Goal: Transaction & Acquisition: Purchase product/service

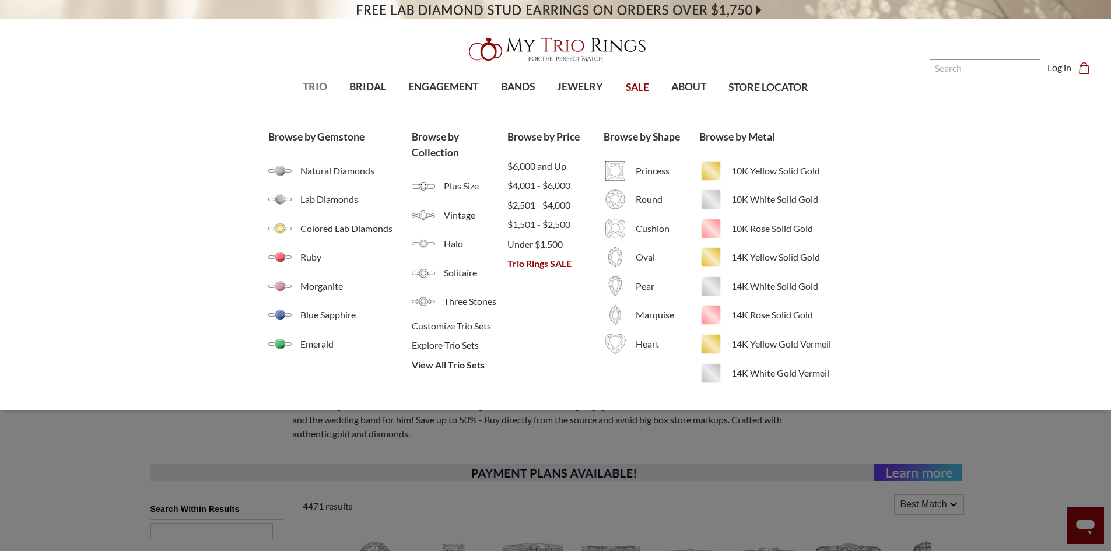
click at [307, 99] on link "TRIO" at bounding box center [315, 87] width 47 height 38
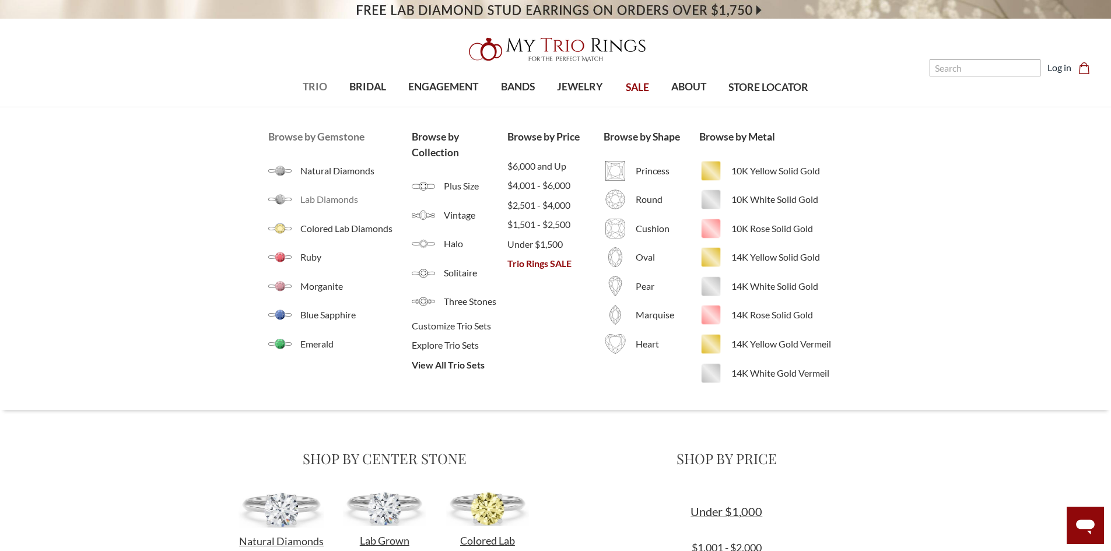
click at [332, 205] on span "Lab Diamonds" at bounding box center [355, 200] width 111 height 14
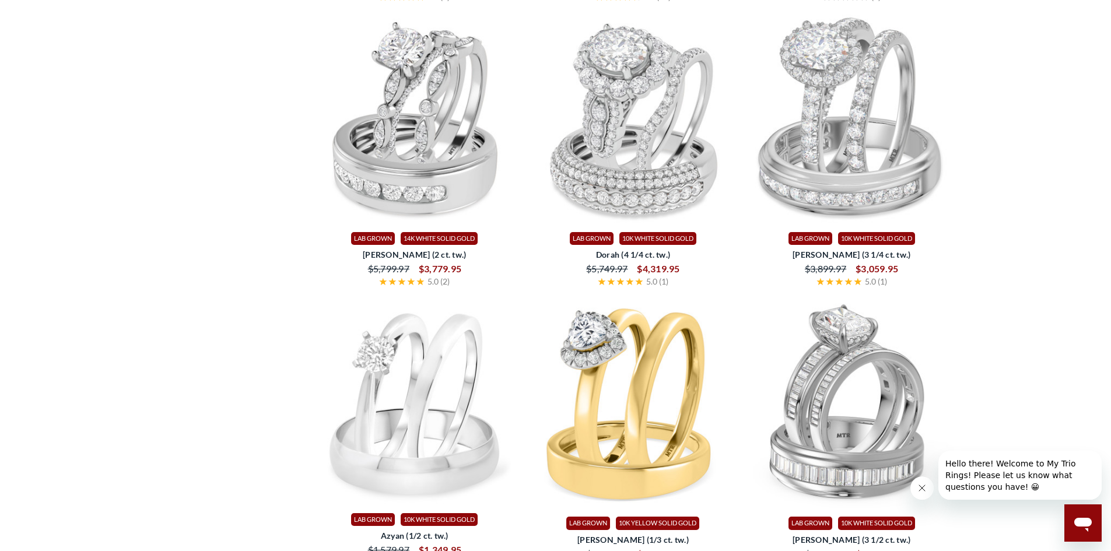
scroll to position [1867, 0]
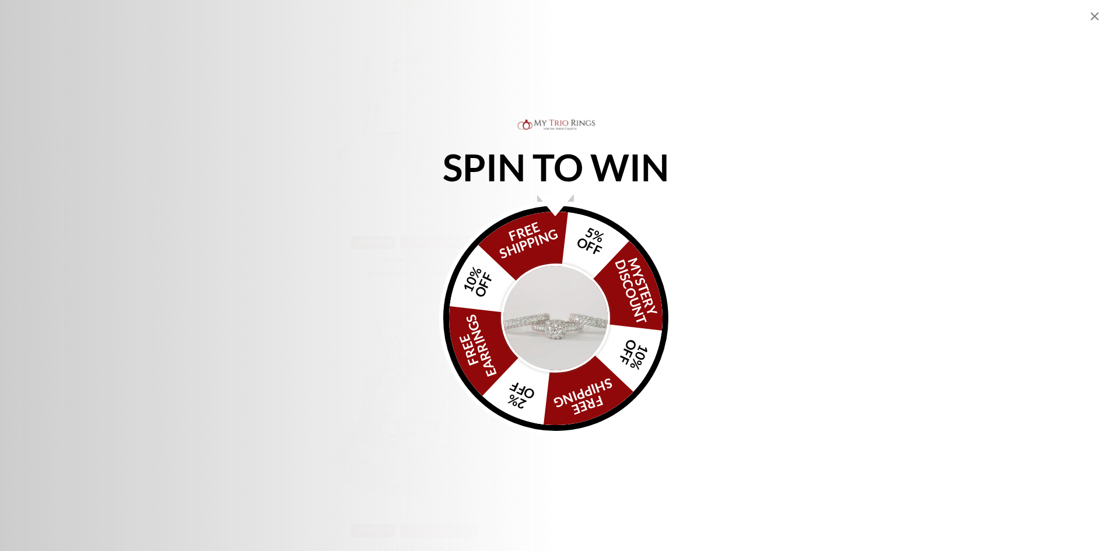
drag, startPoint x: 649, startPoint y: 298, endPoint x: 639, endPoint y: 295, distance: 10.2
click at [649, 297] on div "FREE SHIPPING 5% OFF Mystery Discount 10% OFF FREE SHIPPING 2% OFF FREE EARRING…" at bounding box center [555, 318] width 225 height 225
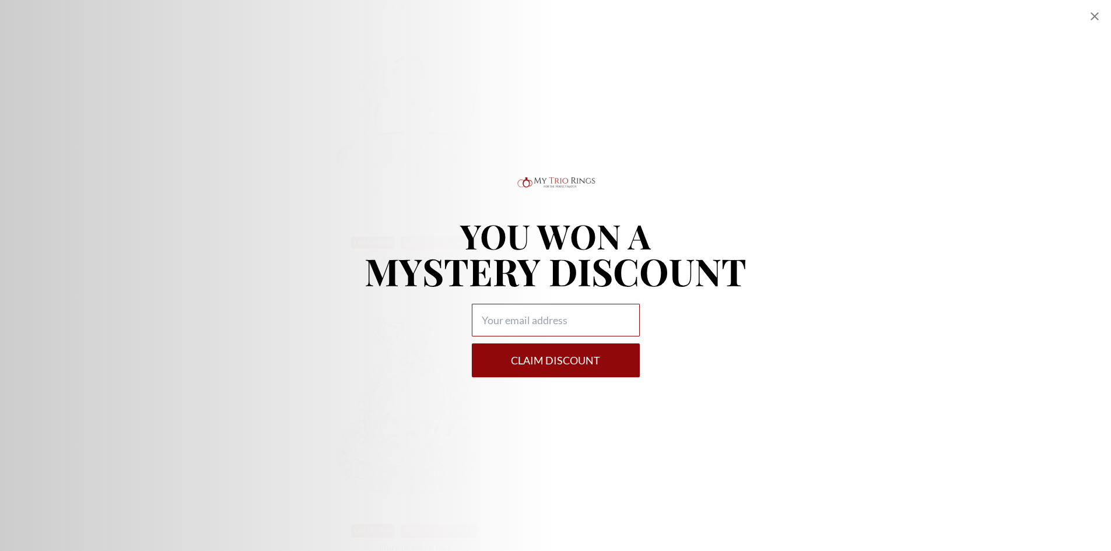
click at [552, 313] on input "Alia popup" at bounding box center [556, 320] width 168 height 33
type input "samicollins68@gmail.com"
drag, startPoint x: 552, startPoint y: 337, endPoint x: 556, endPoint y: 351, distance: 15.0
click at [556, 351] on button "Claim DISCOUNT" at bounding box center [556, 361] width 168 height 34
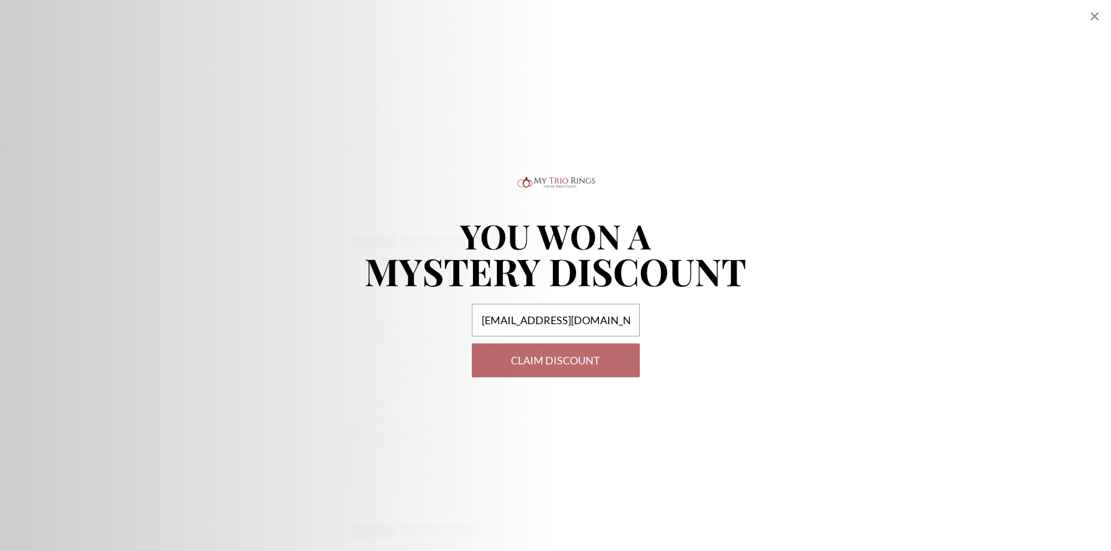
select select "US"
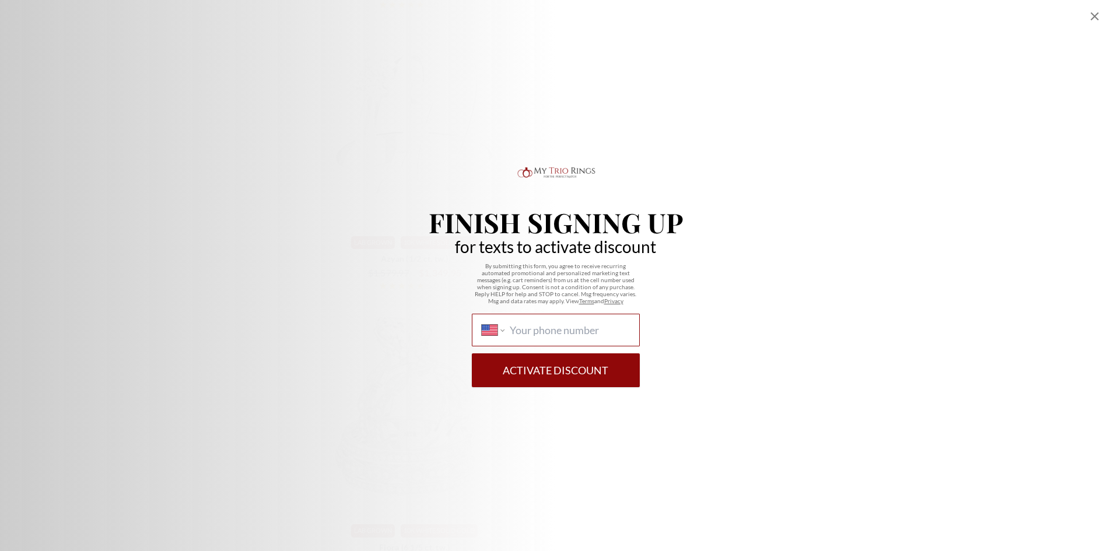
click at [564, 331] on input "International Afghanistan Åland Islands Albania Algeria American Samoa Andorra …" at bounding box center [570, 330] width 120 height 13
type input "(805) 857-0115"
click at [472, 354] on button "Activate Discount" at bounding box center [556, 371] width 168 height 34
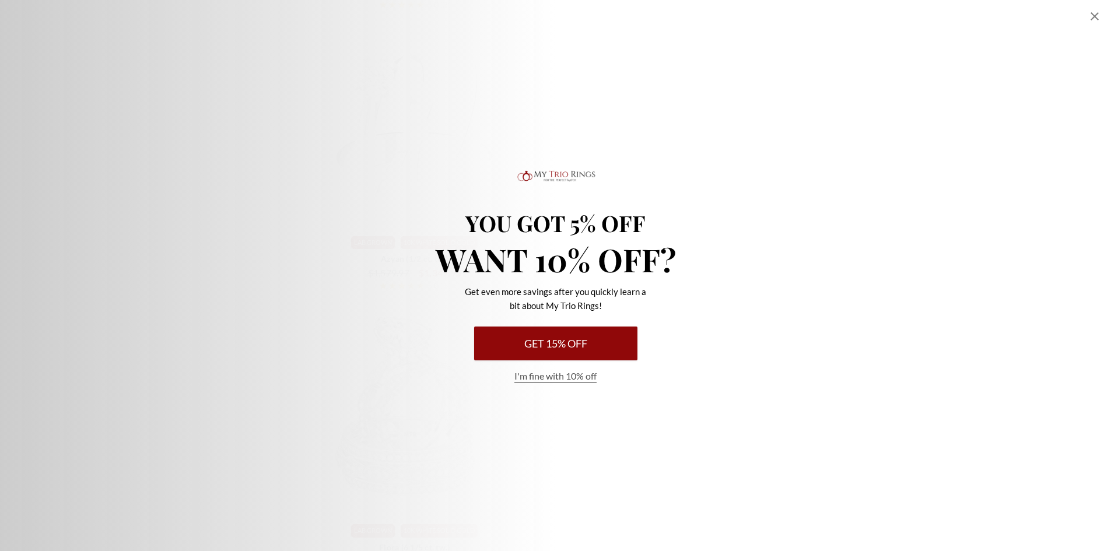
click at [569, 352] on button "Get 15% Off" at bounding box center [555, 344] width 163 height 34
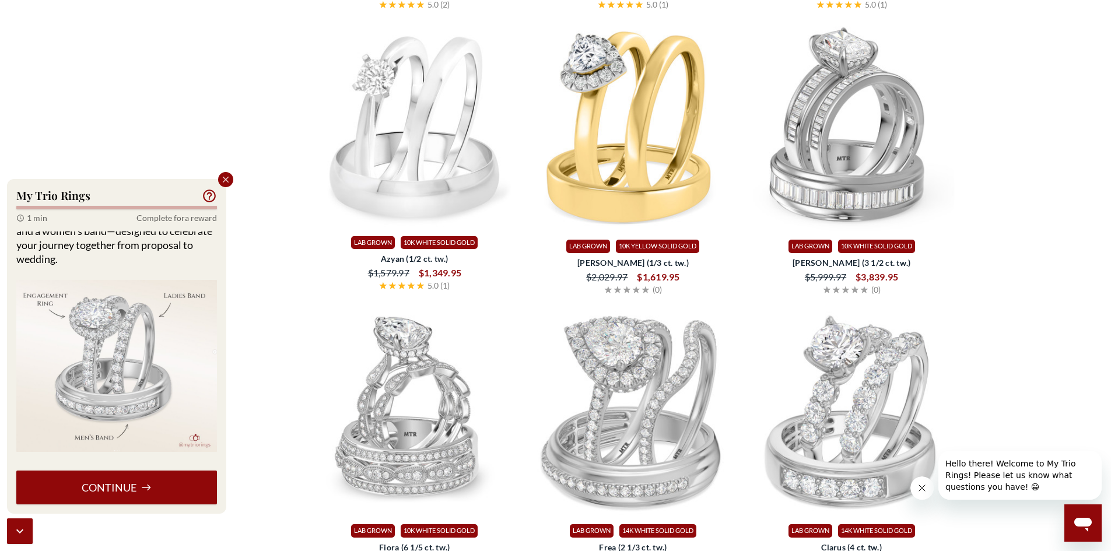
scroll to position [63, 0]
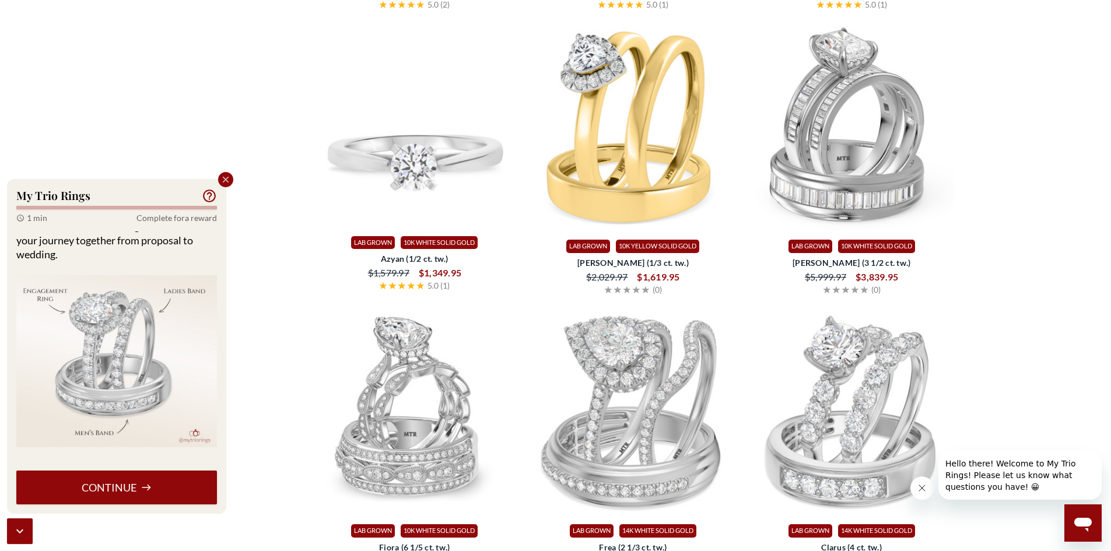
click at [313, 230] on img at bounding box center [414, 126] width 209 height 208
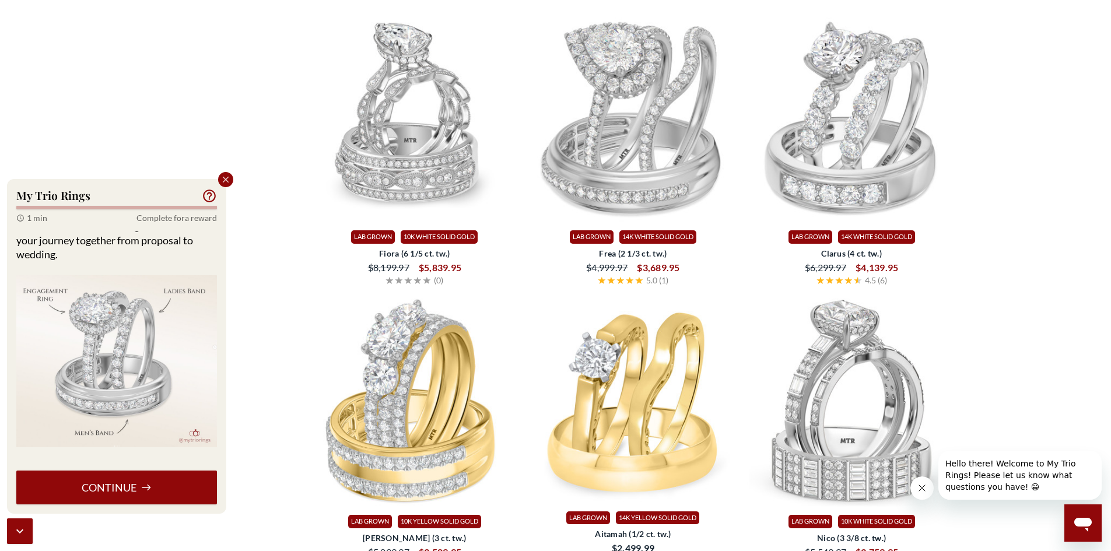
scroll to position [2284, 0]
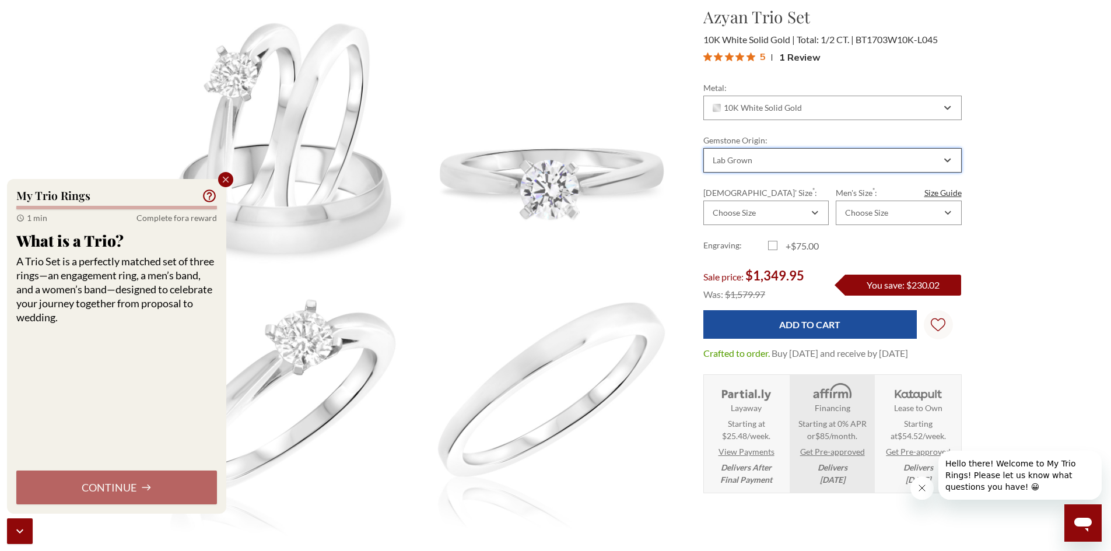
click at [927, 160] on div "Lab Grown" at bounding box center [826, 160] width 230 height 9
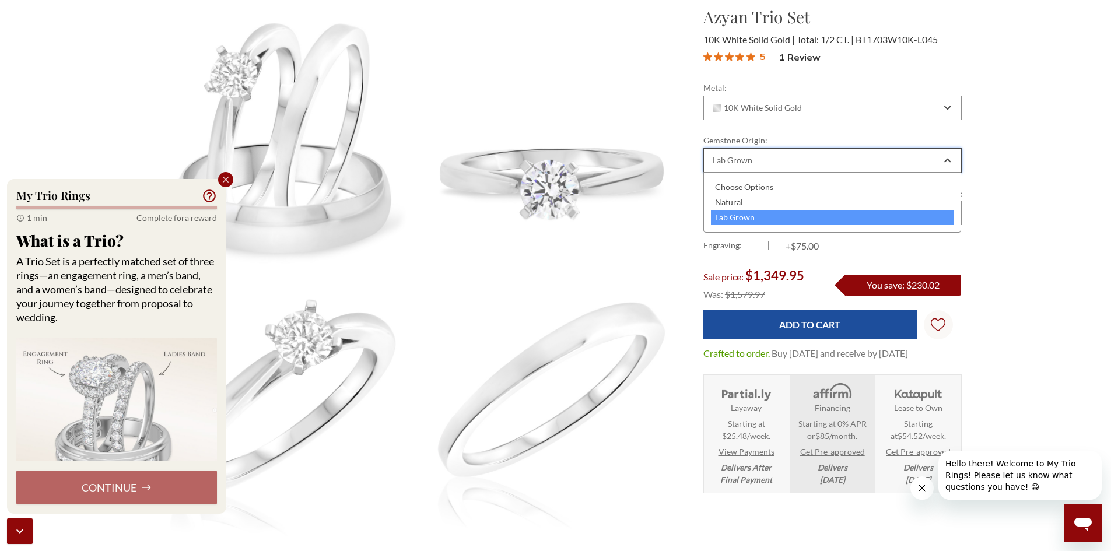
click at [927, 160] on div "Lab Grown" at bounding box center [826, 160] width 230 height 9
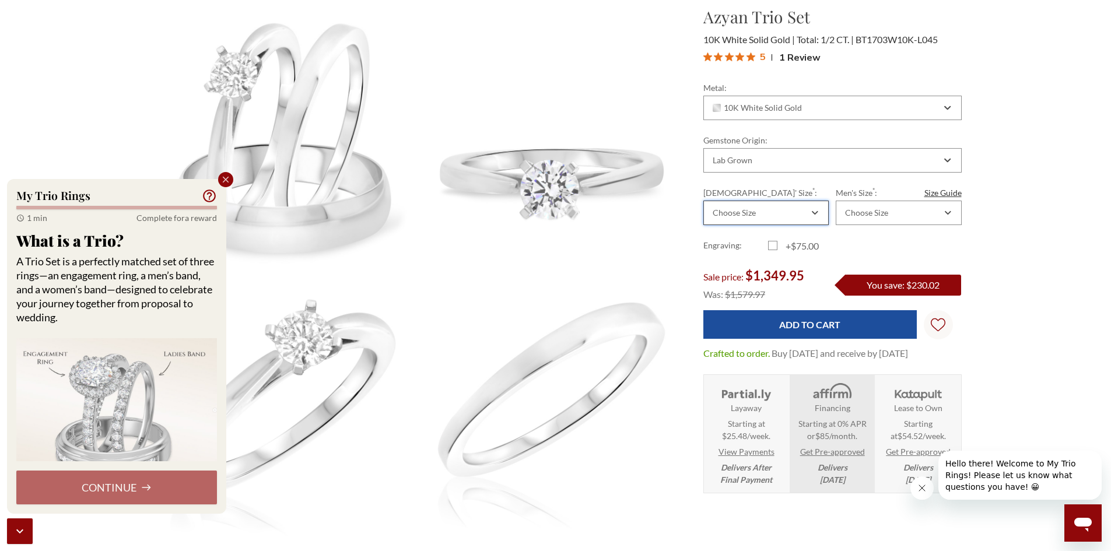
click at [800, 218] on div "Choose Size" at bounding box center [766, 213] width 125 height 25
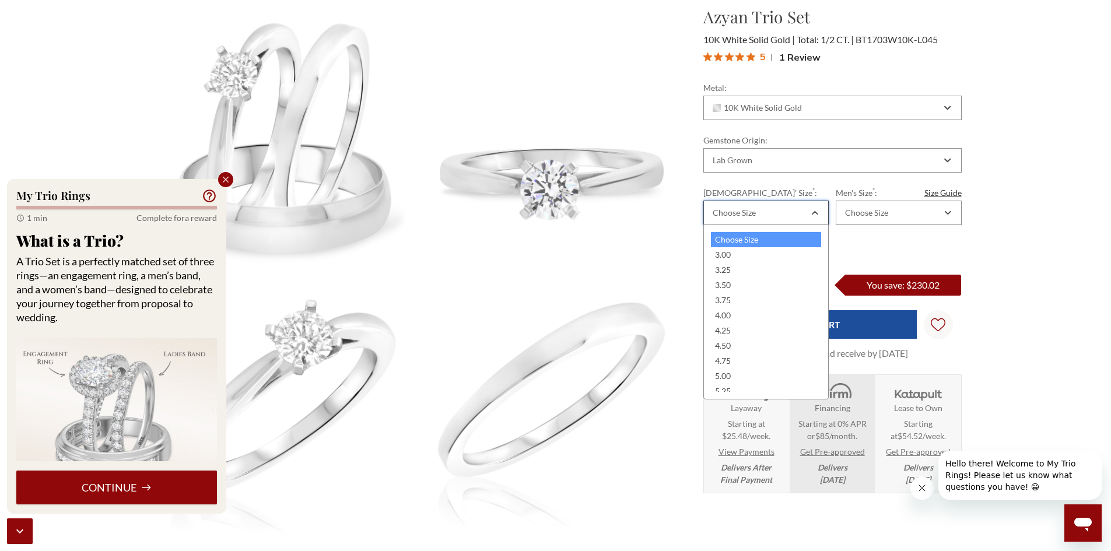
click at [800, 218] on div "Choose Size" at bounding box center [766, 213] width 125 height 25
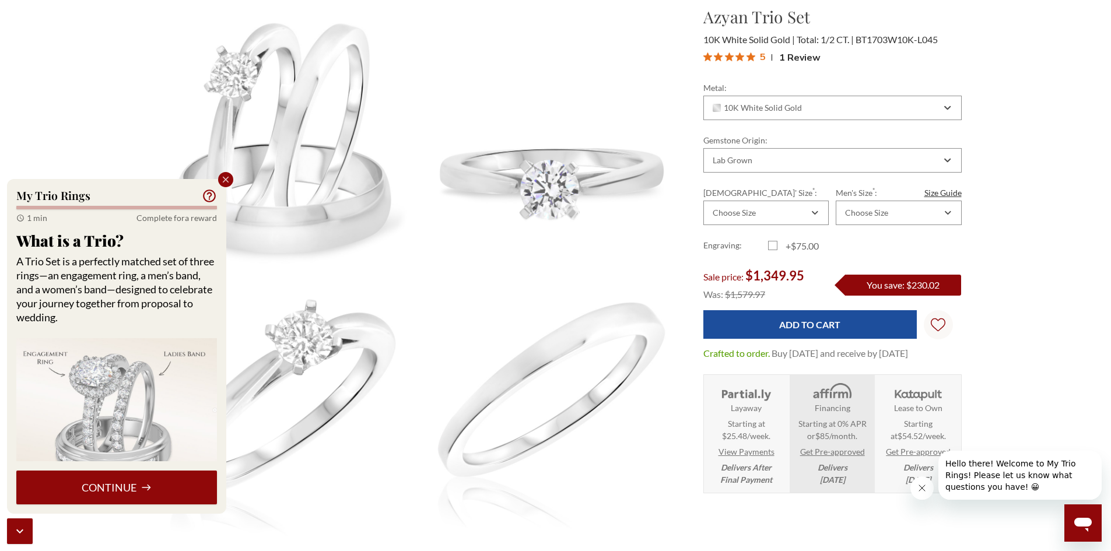
click at [228, 176] on icon "Close popup" at bounding box center [226, 179] width 11 height 11
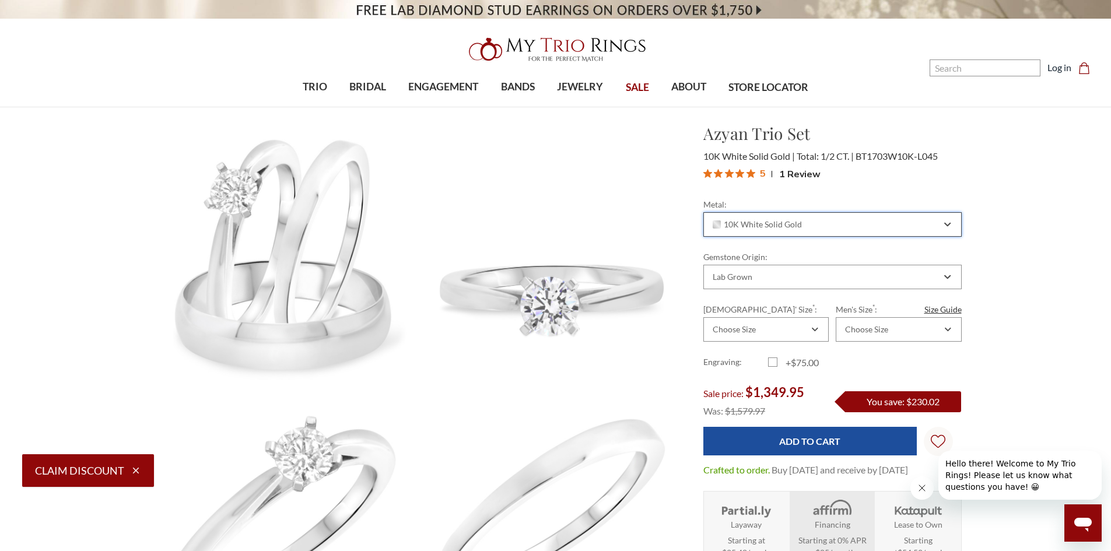
click at [940, 227] on div "10K White Solid Gold" at bounding box center [826, 224] width 230 height 9
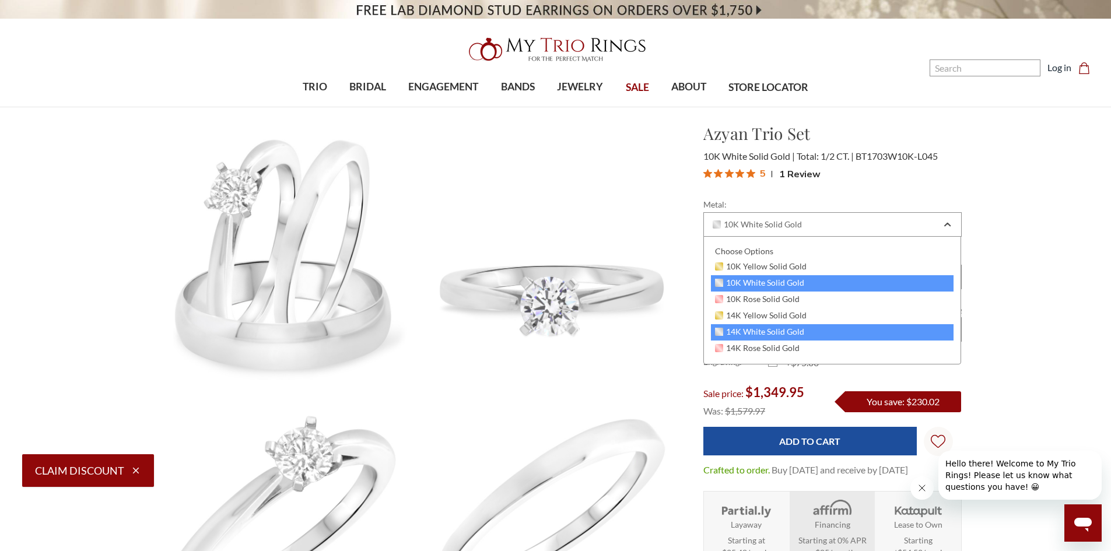
click at [807, 332] on div "14K White Solid Gold" at bounding box center [832, 332] width 243 height 16
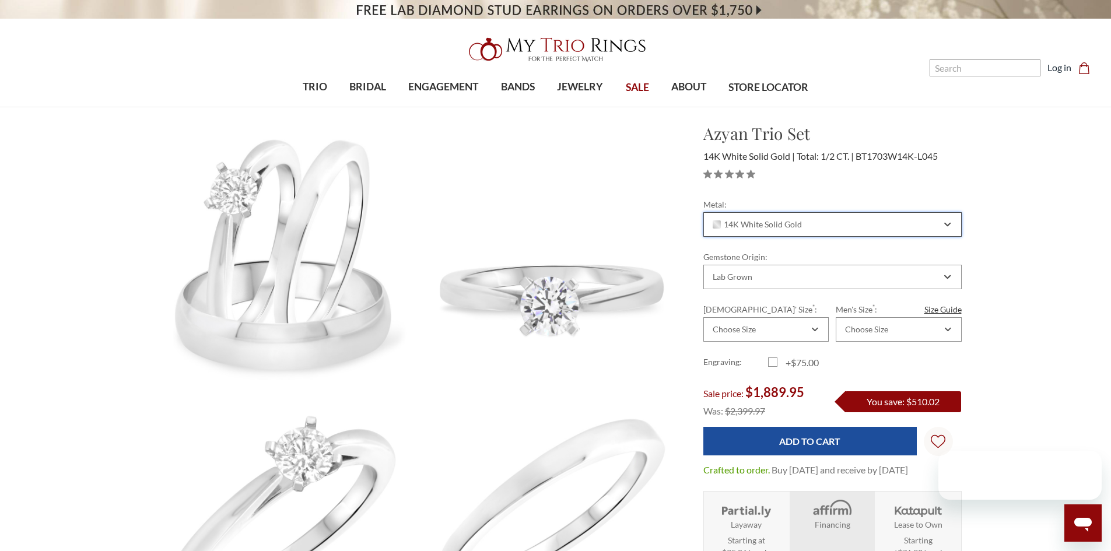
click at [858, 229] on div "14K White Solid Gold" at bounding box center [833, 224] width 258 height 25
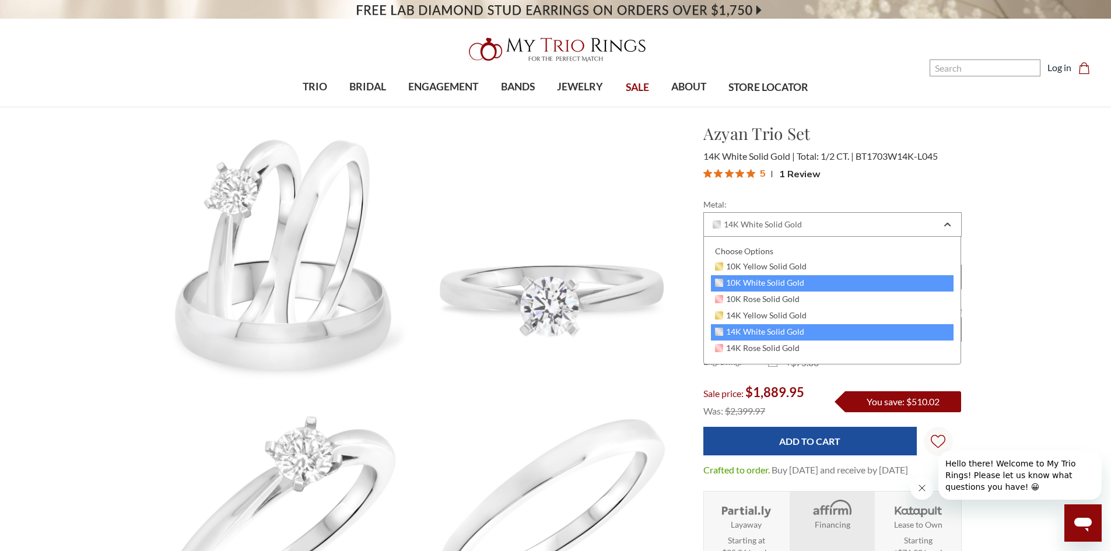
click at [770, 283] on span "10K White Solid Gold" at bounding box center [760, 282] width 90 height 9
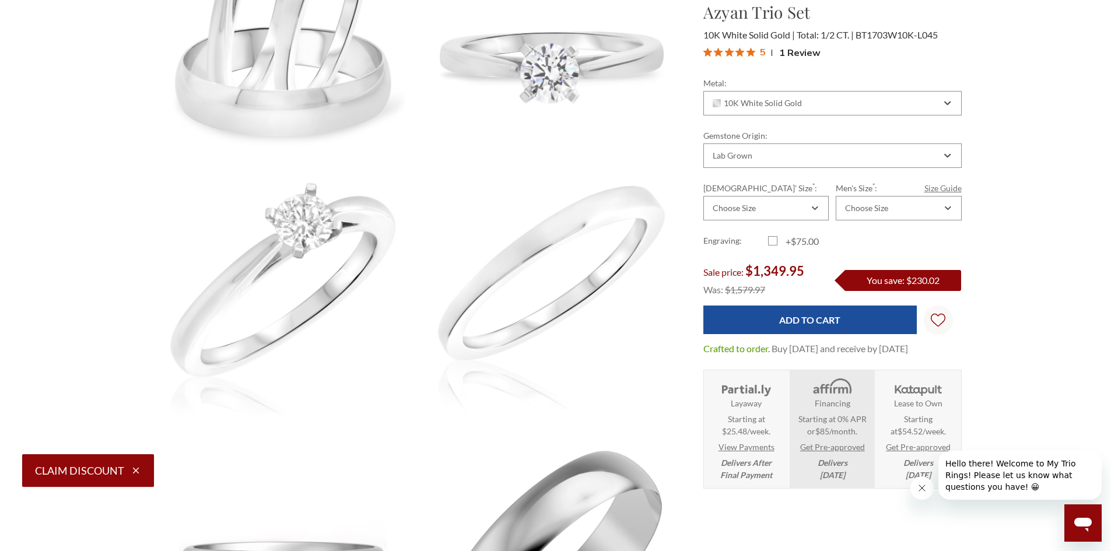
click at [944, 191] on link "Size Guide" at bounding box center [943, 188] width 37 height 12
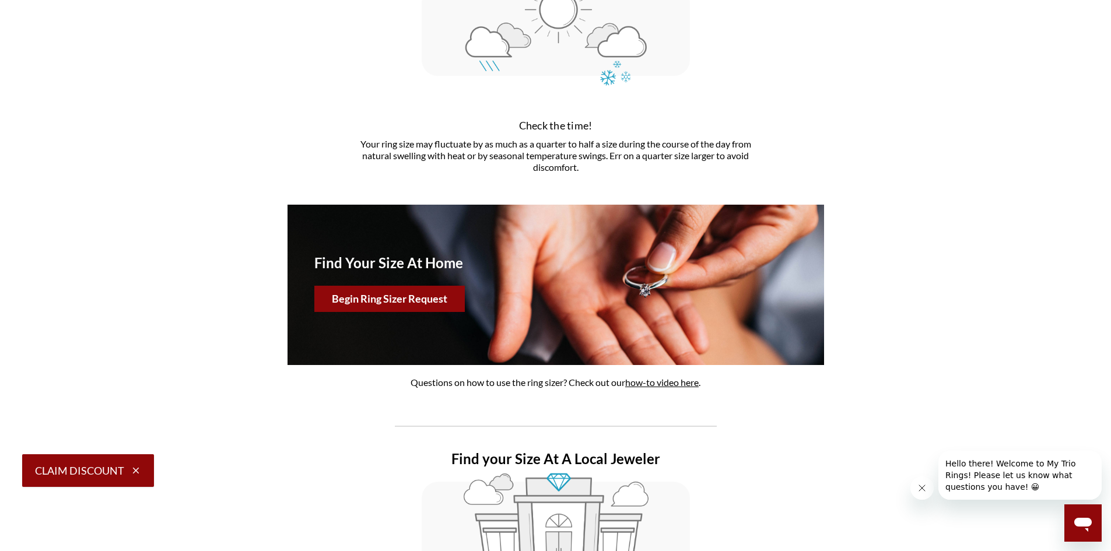
scroll to position [467, 0]
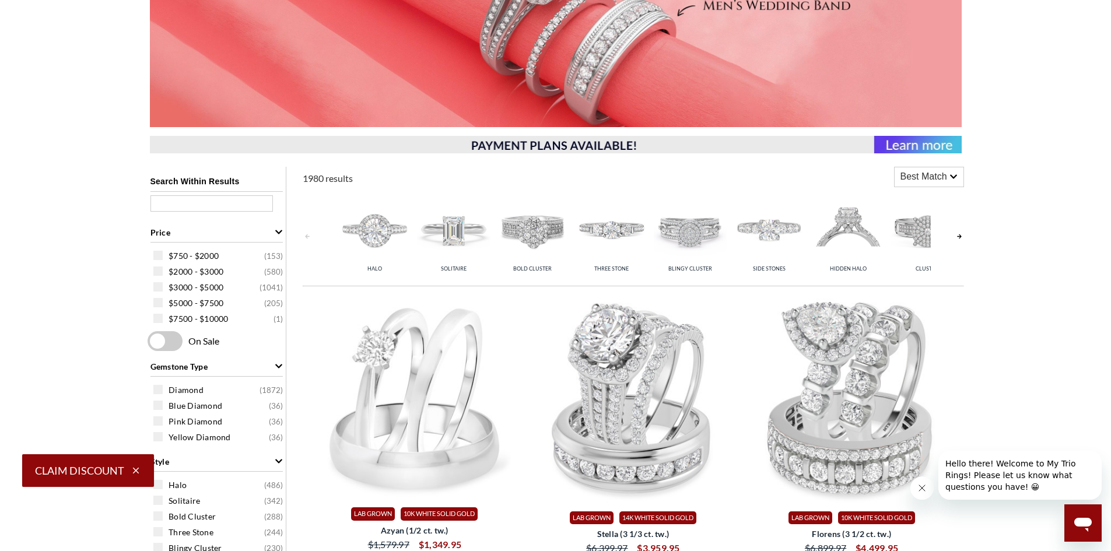
scroll to position [408, 0]
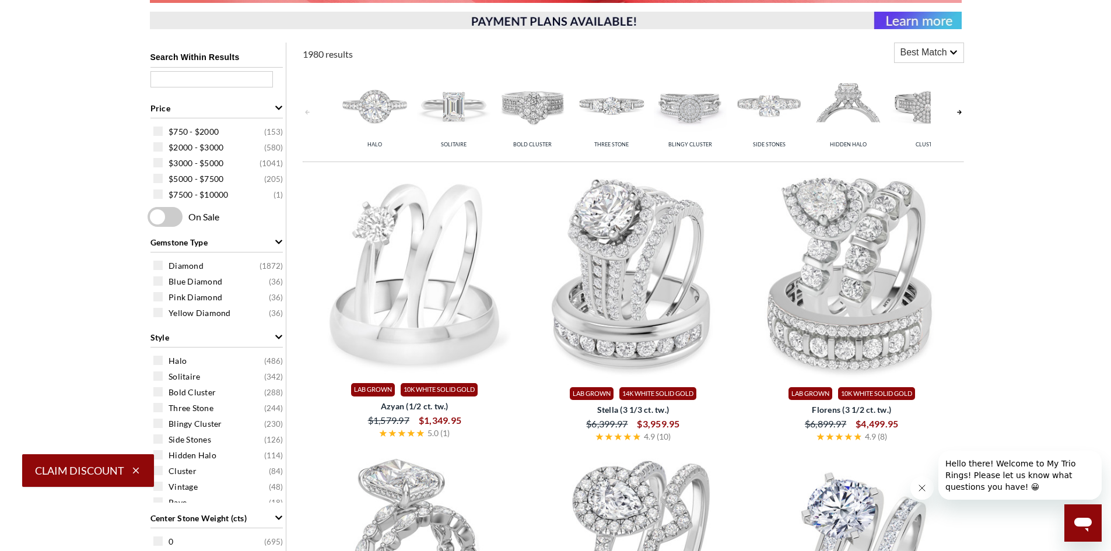
click at [475, 103] on img at bounding box center [453, 105] width 73 height 73
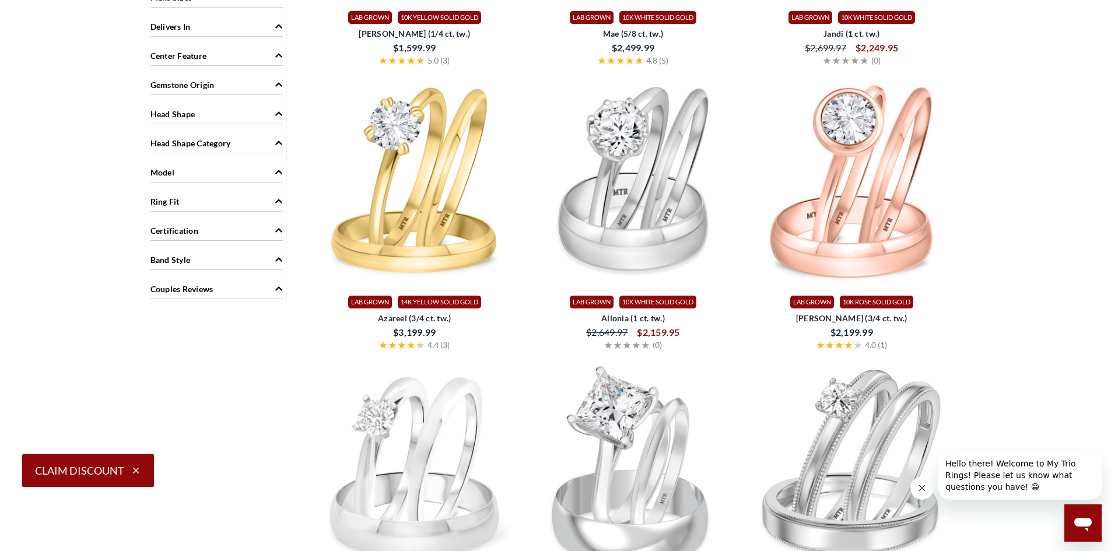
scroll to position [1108, 0]
